Goal: Transaction & Acquisition: Purchase product/service

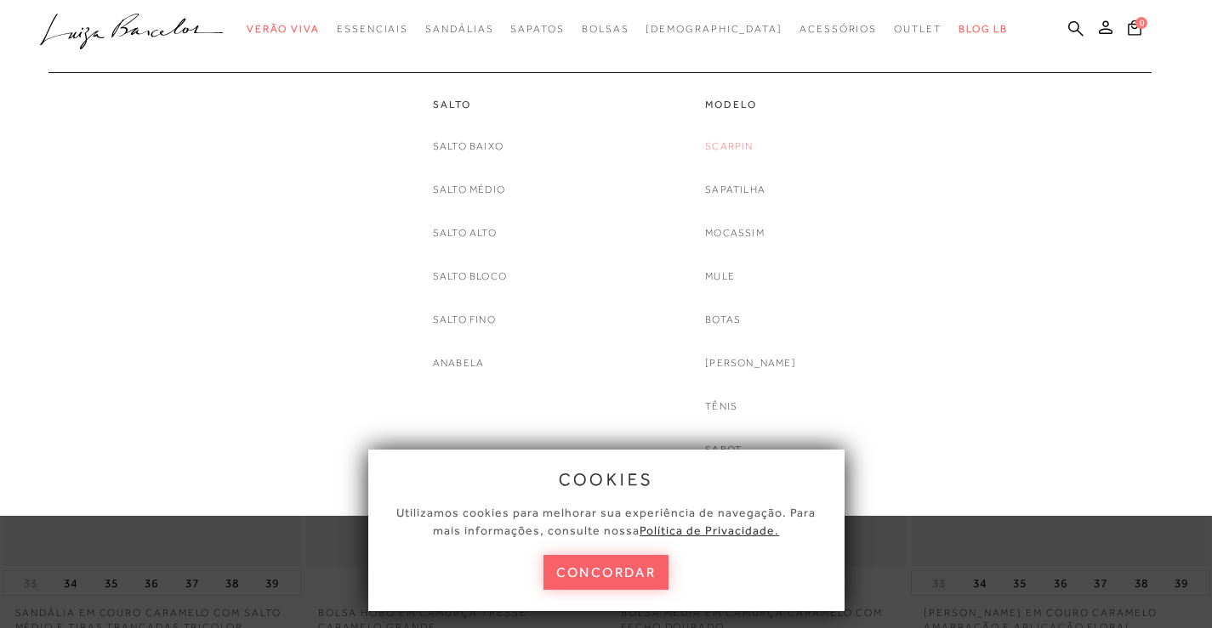
click at [734, 145] on link "Scarpin" at bounding box center [729, 147] width 48 height 18
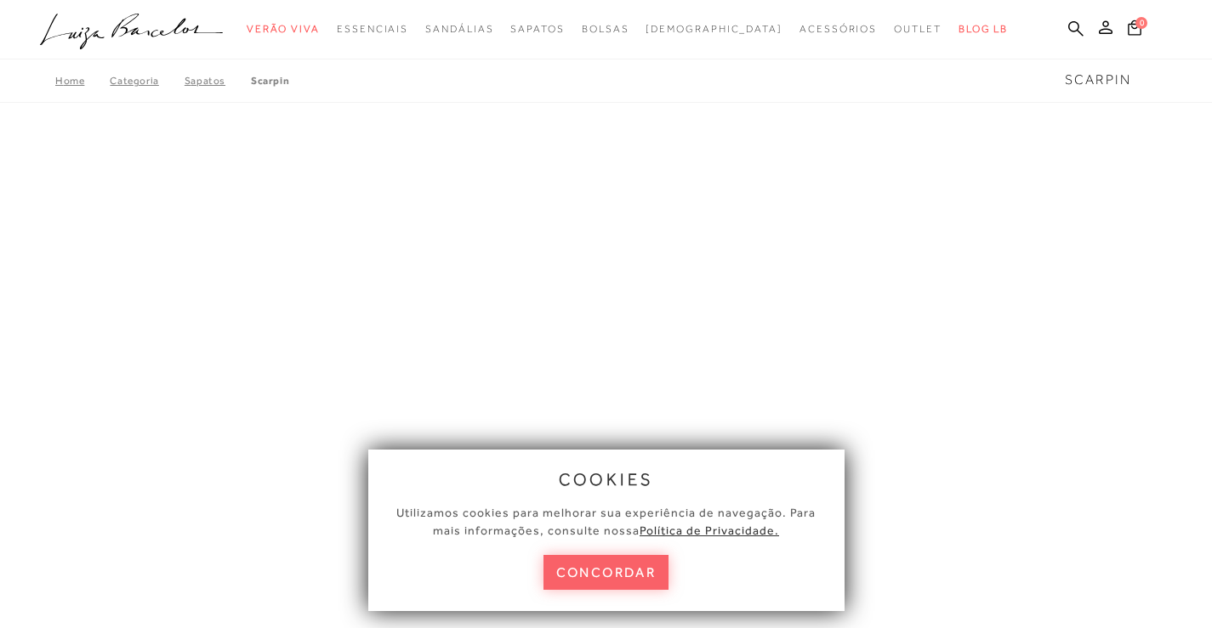
click at [607, 549] on div "cookies Utilizamos cookies para melhorar sua experiência de navegação. Para mai…" at bounding box center [606, 531] width 476 height 162
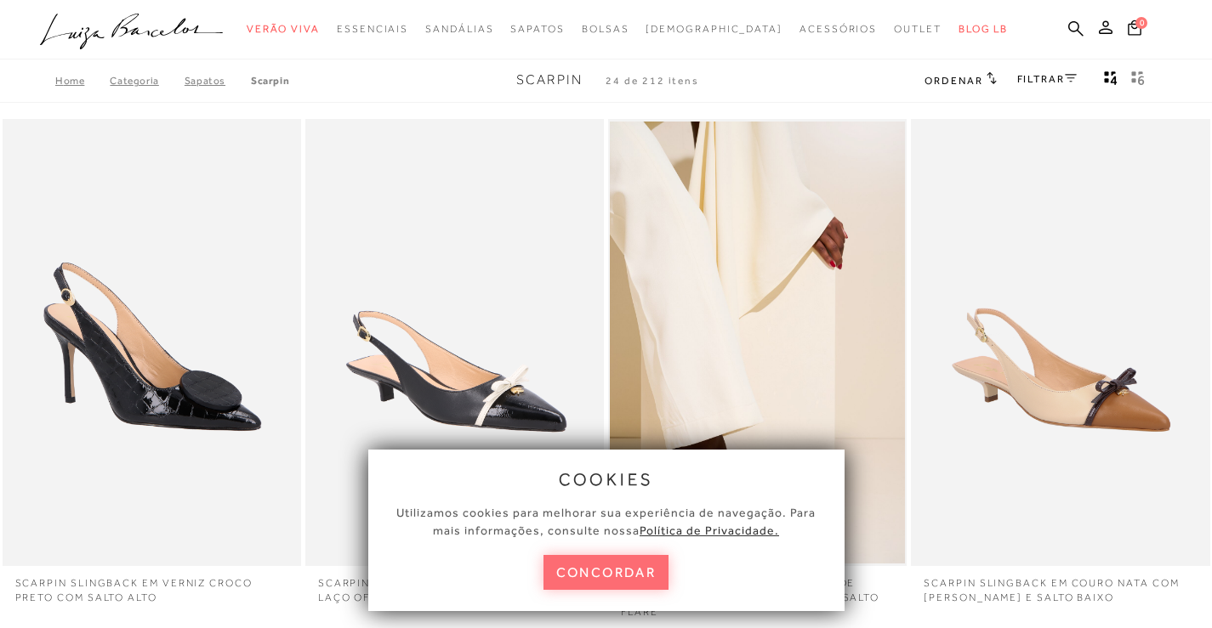
click at [603, 565] on button "concordar" at bounding box center [606, 572] width 126 height 35
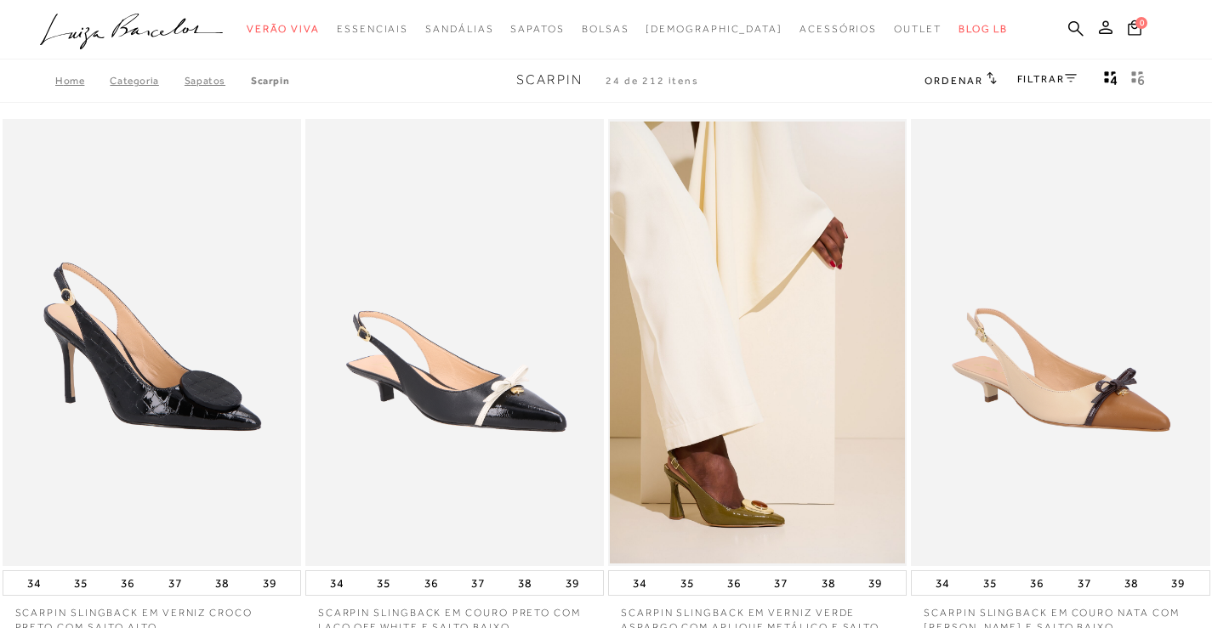
click at [1031, 79] on link "FILTRAR" at bounding box center [1047, 79] width 60 height 12
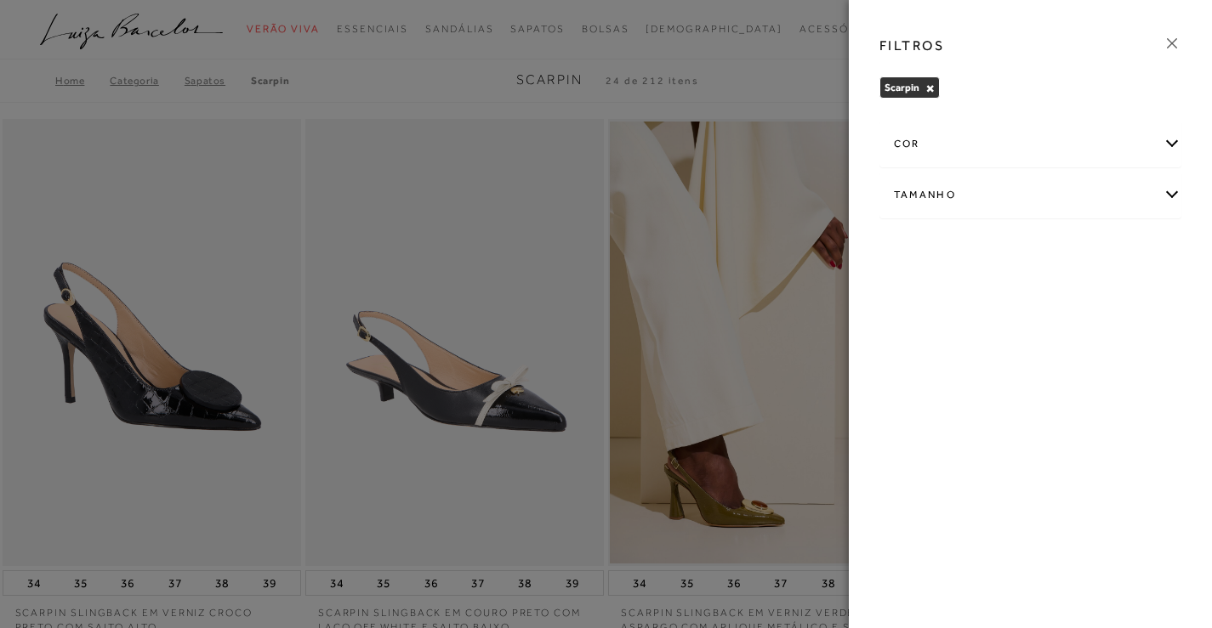
click at [940, 153] on div "cor" at bounding box center [1030, 144] width 301 height 45
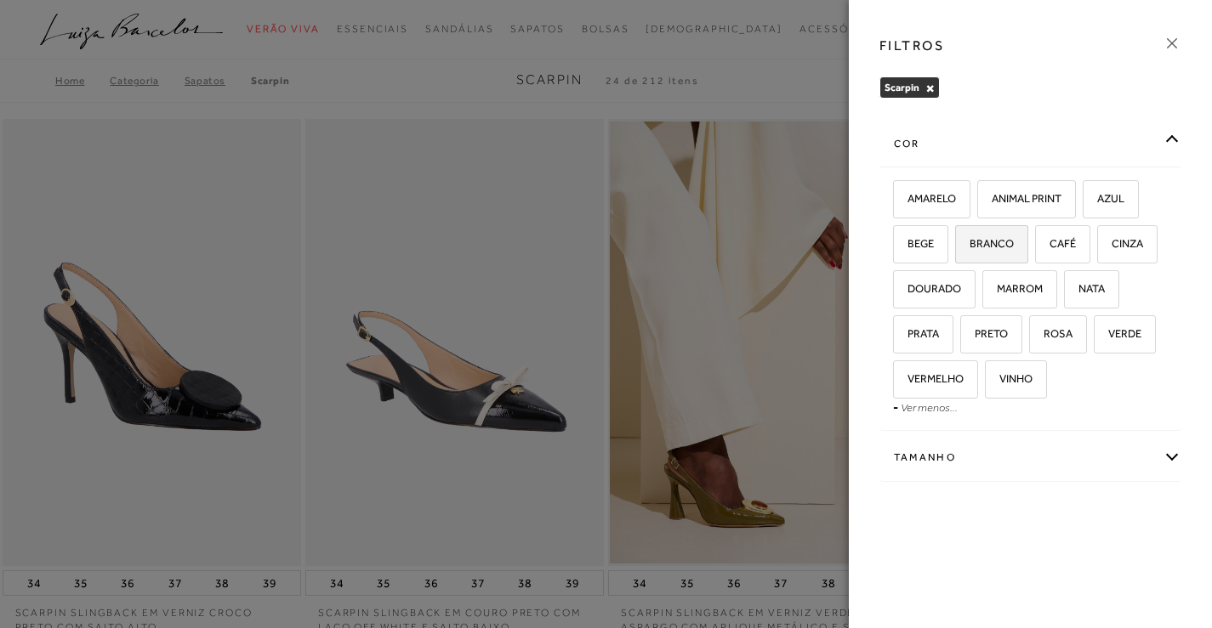
click at [986, 241] on span "BRANCO" at bounding box center [985, 243] width 57 height 13
click at [969, 241] on input "BRANCO" at bounding box center [960, 246] width 17 height 17
checkbox input "true"
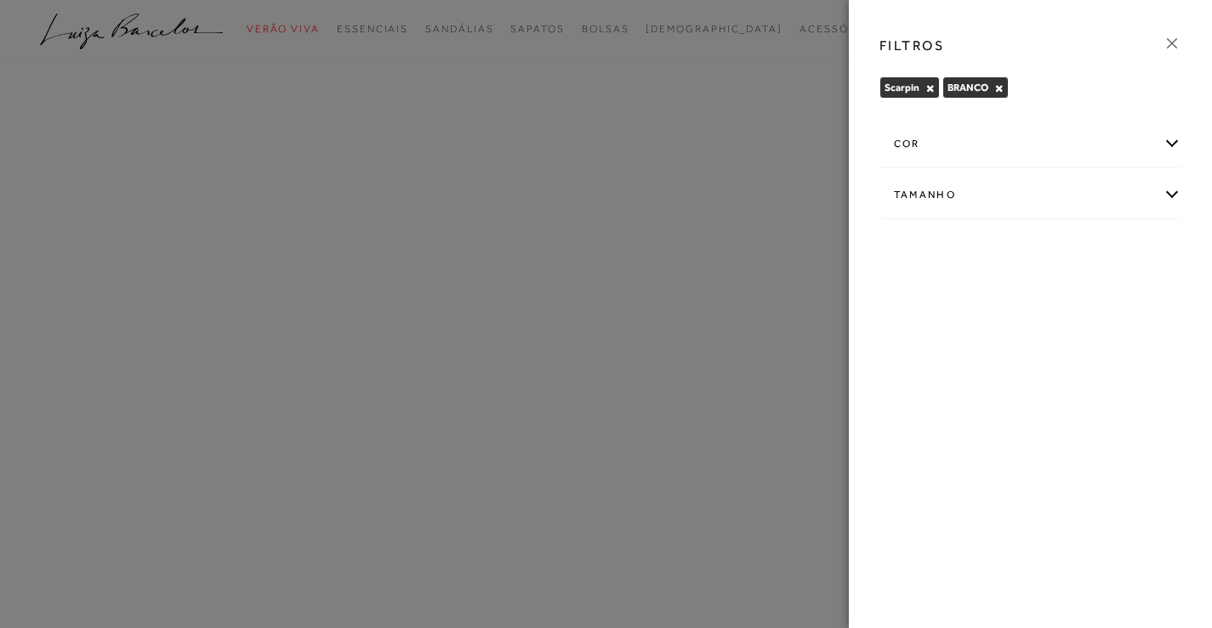
click at [973, 152] on div "cor" at bounding box center [1030, 144] width 301 height 45
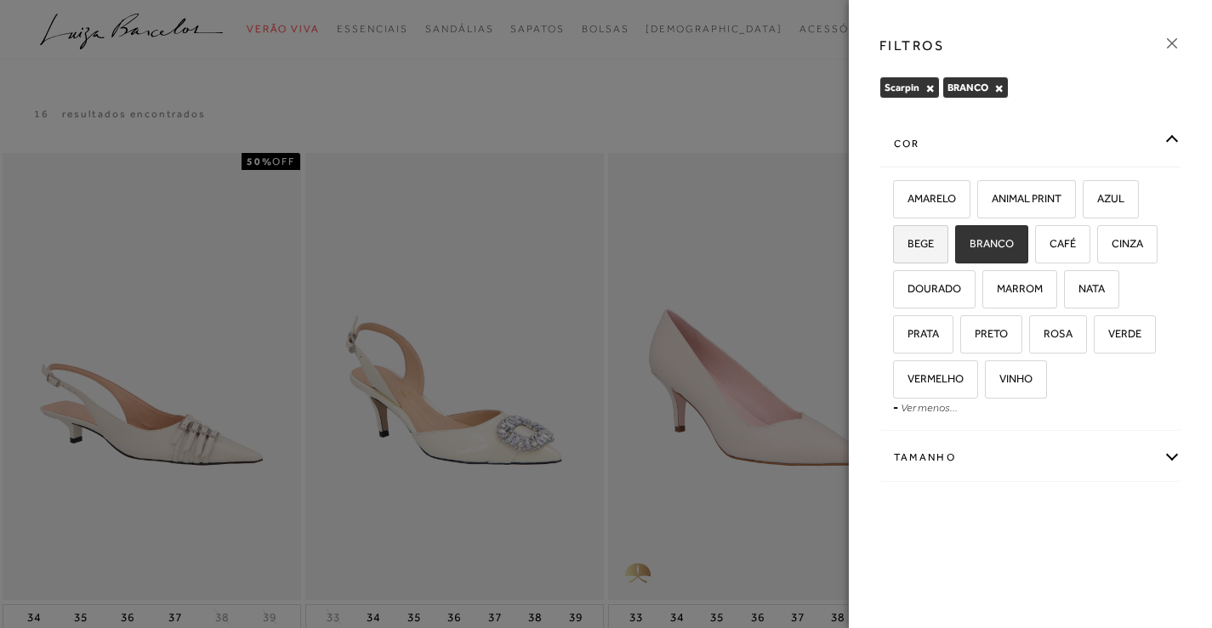
click at [923, 251] on label "BEGE" at bounding box center [921, 244] width 54 height 37
click at [907, 251] on input "BEGE" at bounding box center [898, 246] width 17 height 17
checkbox input "true"
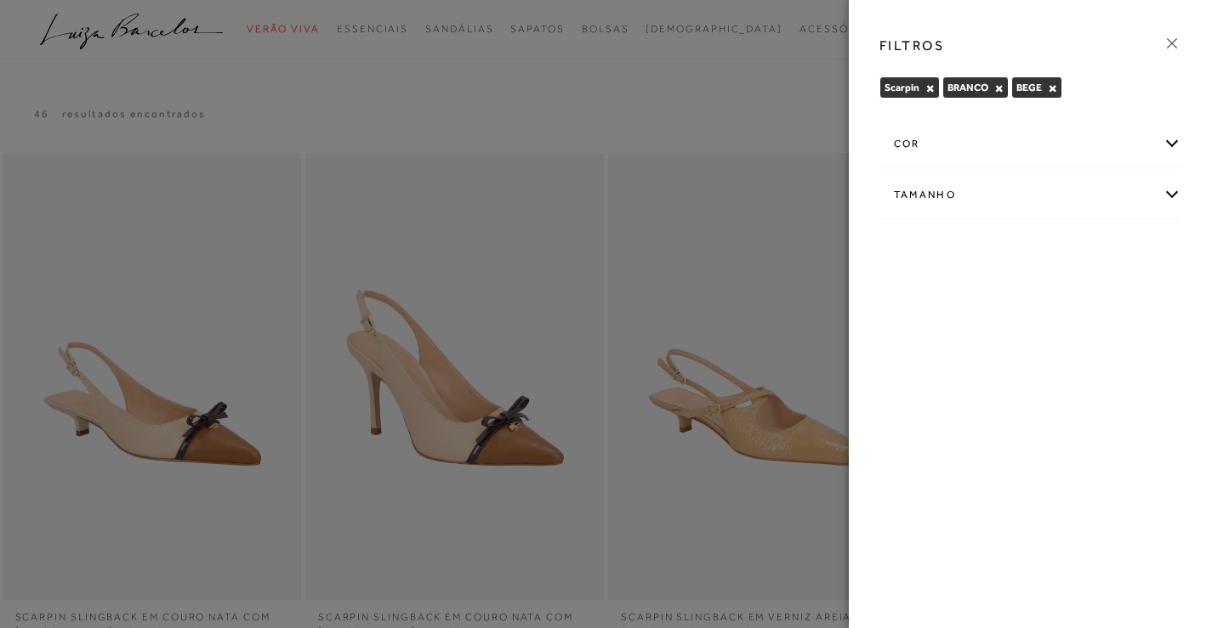
click at [776, 87] on div at bounding box center [606, 314] width 1212 height 628
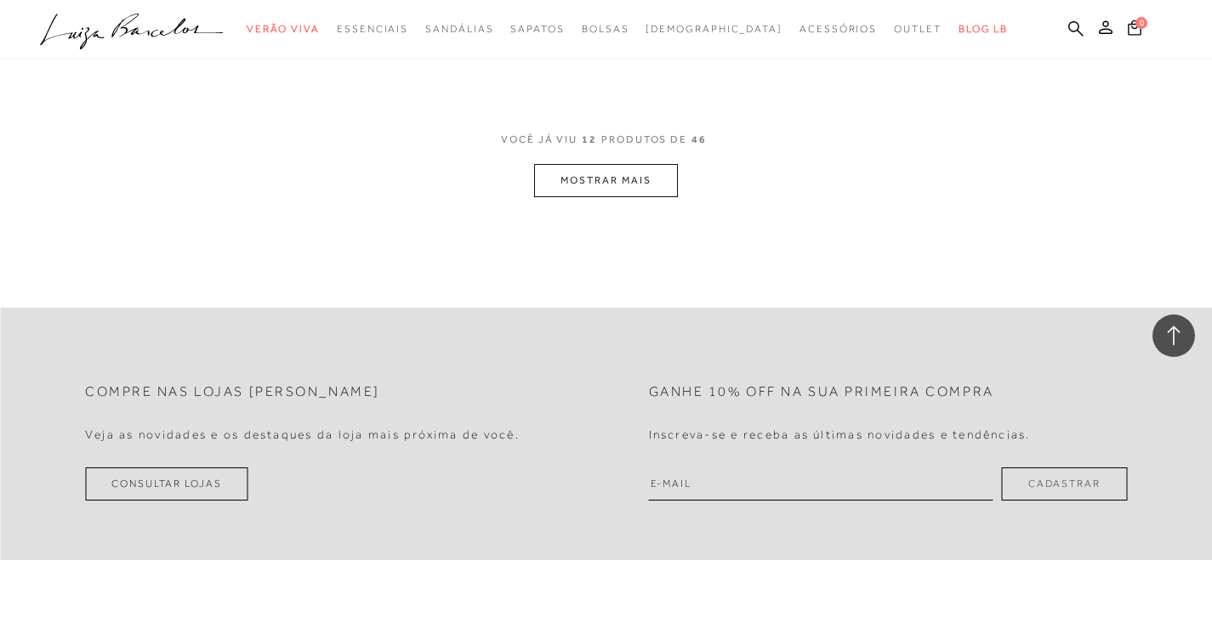
scroll to position [1786, 0]
click at [558, 187] on button "MOSTRAR MAIS" at bounding box center [605, 179] width 143 height 33
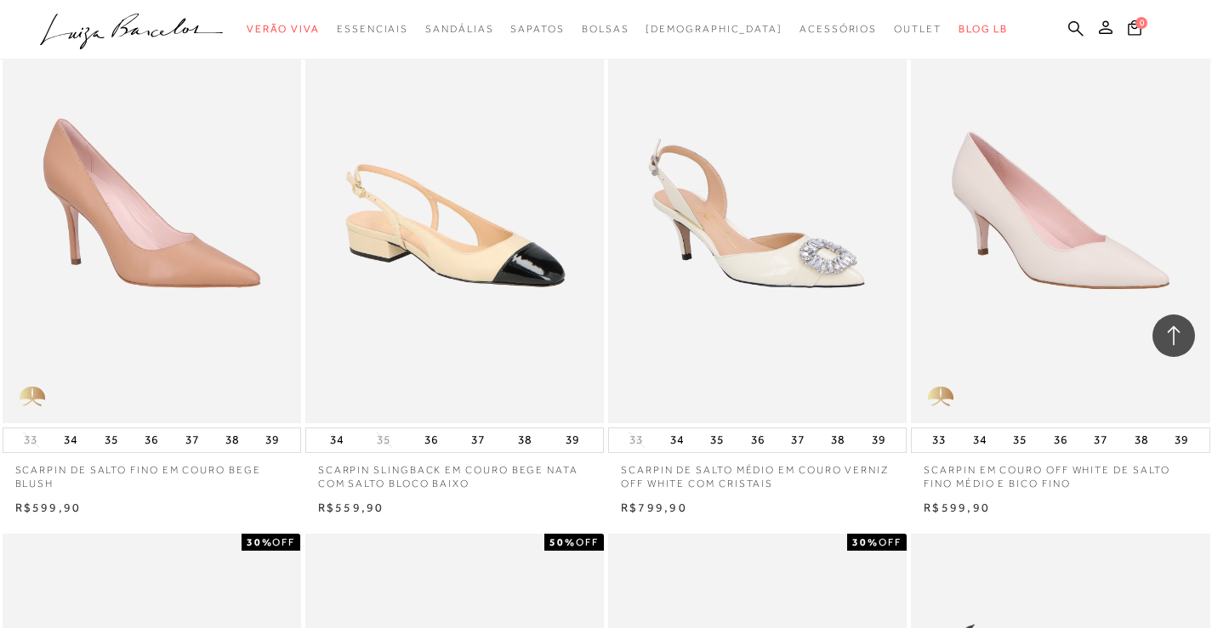
scroll to position [2891, 0]
